Goal: Information Seeking & Learning: Learn about a topic

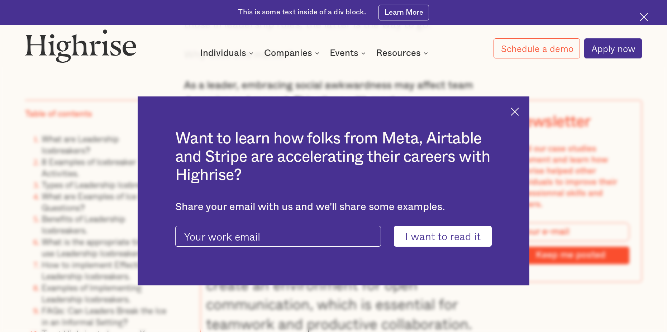
scroll to position [753, 0]
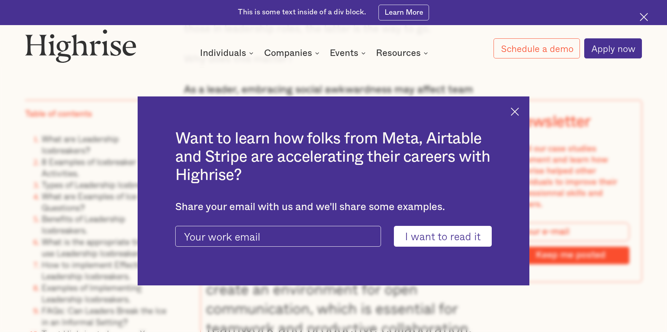
click at [519, 115] on img at bounding box center [515, 112] width 8 height 8
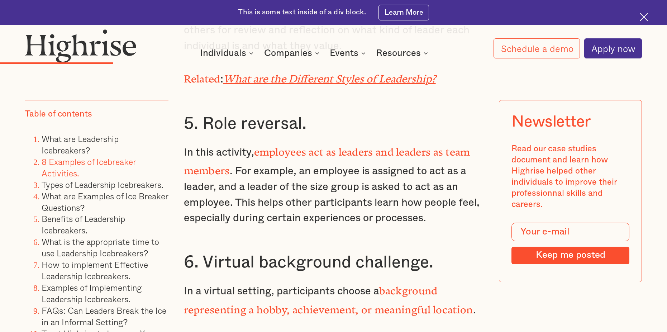
scroll to position [2653, 0]
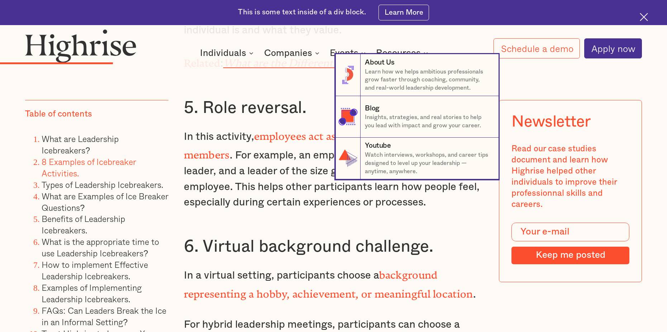
click at [655, 114] on nav "8 About Us Learn how we helps ambitious professionals grow faster through coach…" at bounding box center [333, 116] width 667 height 125
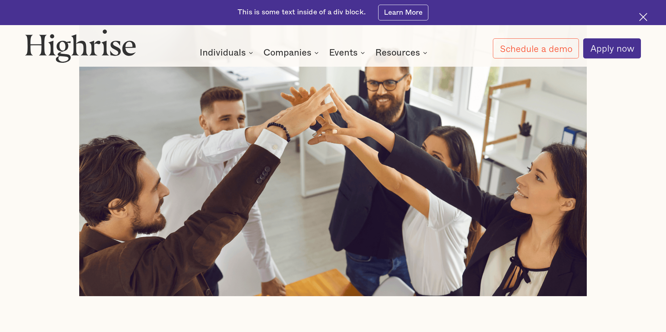
scroll to position [345, 0]
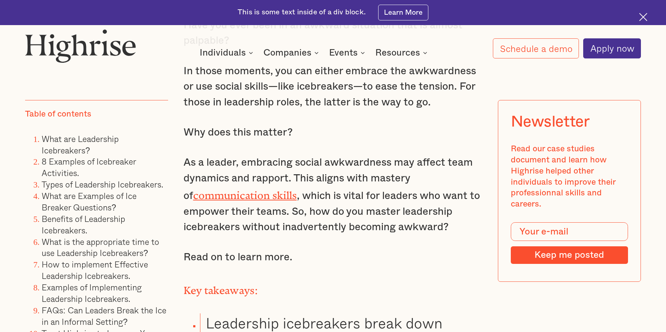
scroll to position [681, 0]
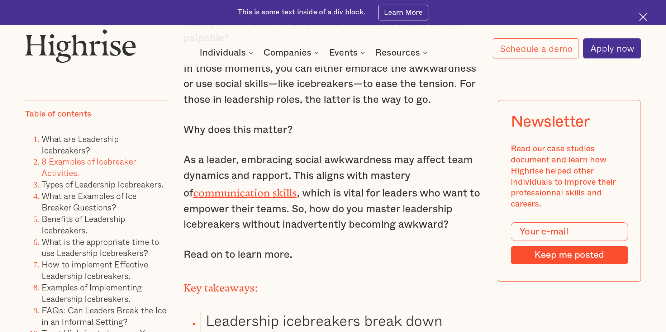
click at [90, 162] on link "8 Examples of Icebreaker Activities." at bounding box center [89, 167] width 94 height 24
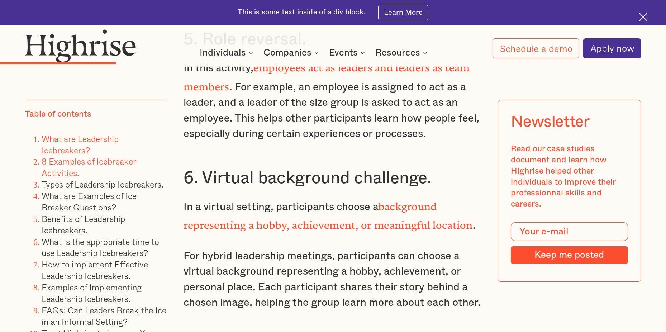
click at [79, 148] on link "What are Leadership Icebreakers?" at bounding box center [80, 144] width 77 height 24
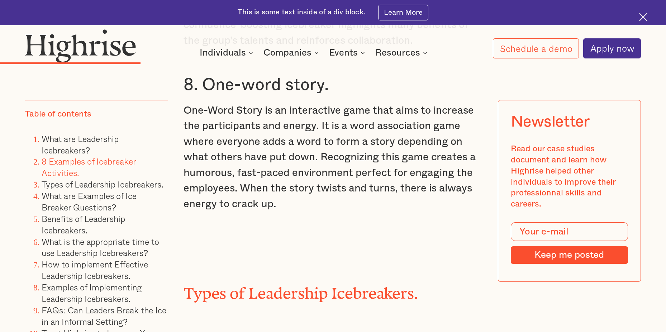
scroll to position [3102, 0]
